Goal: Navigation & Orientation: Find specific page/section

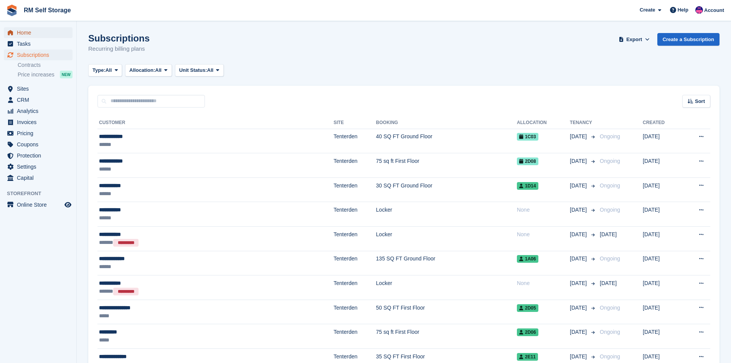
click at [40, 33] on span "Home" at bounding box center [40, 32] width 46 height 11
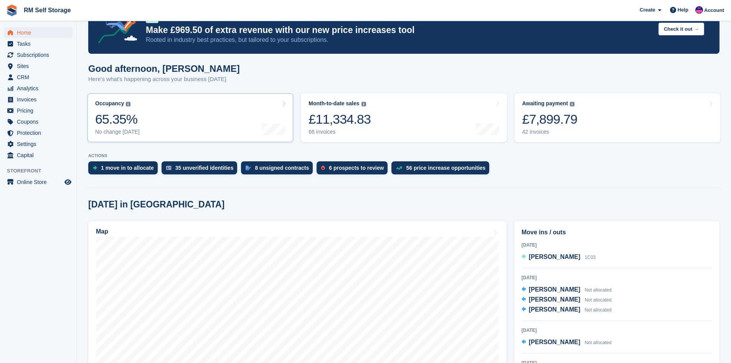
scroll to position [77, 0]
